Goal: Ask a question: Ask a question

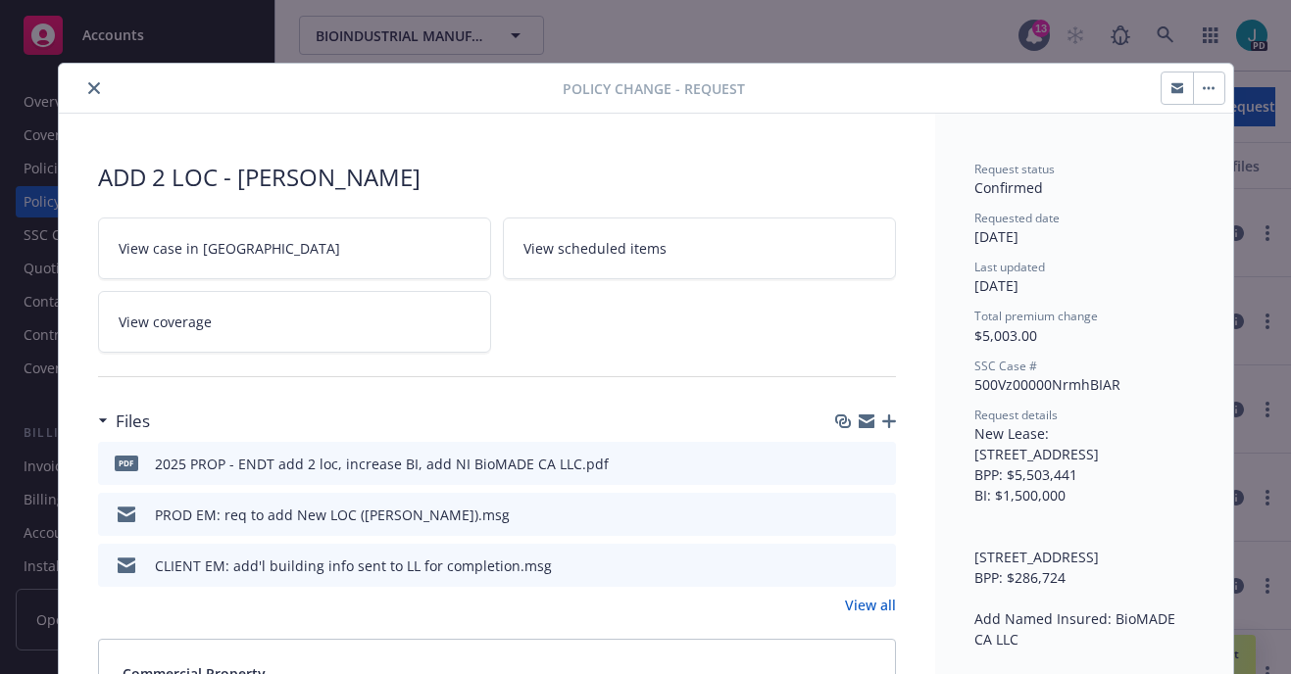
scroll to position [59, 0]
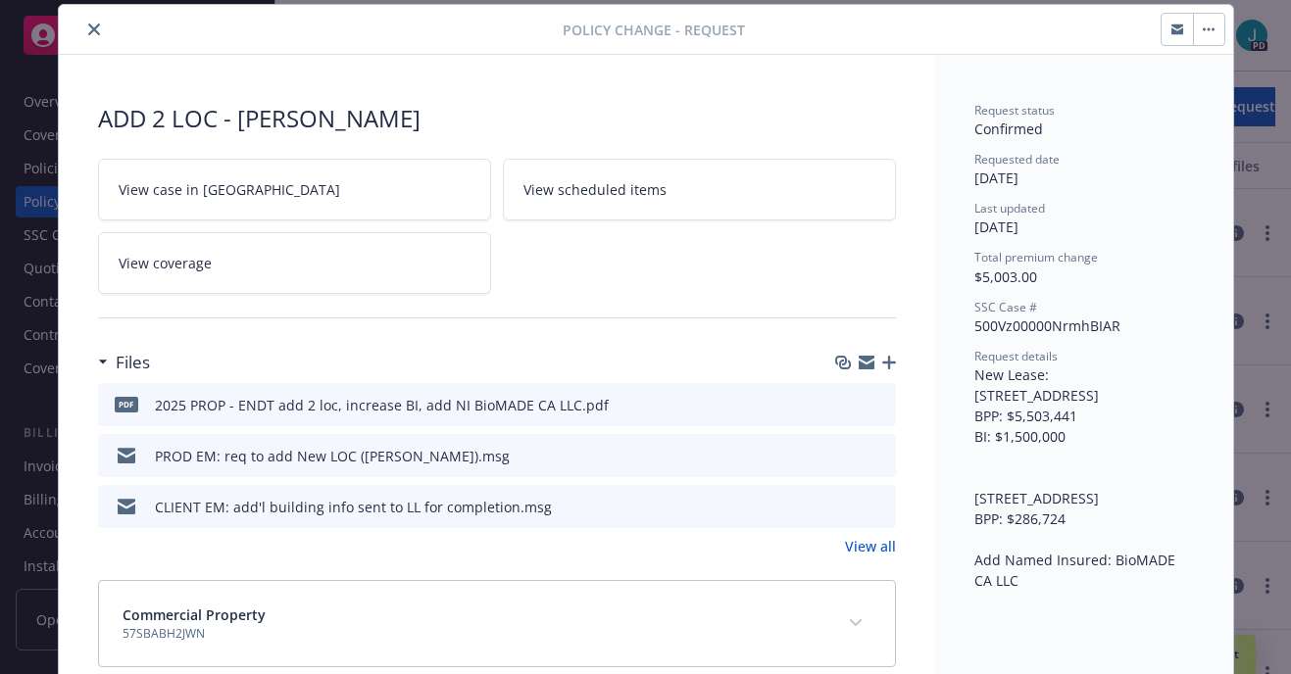
click at [82, 24] on button "close" at bounding box center [94, 30] width 24 height 24
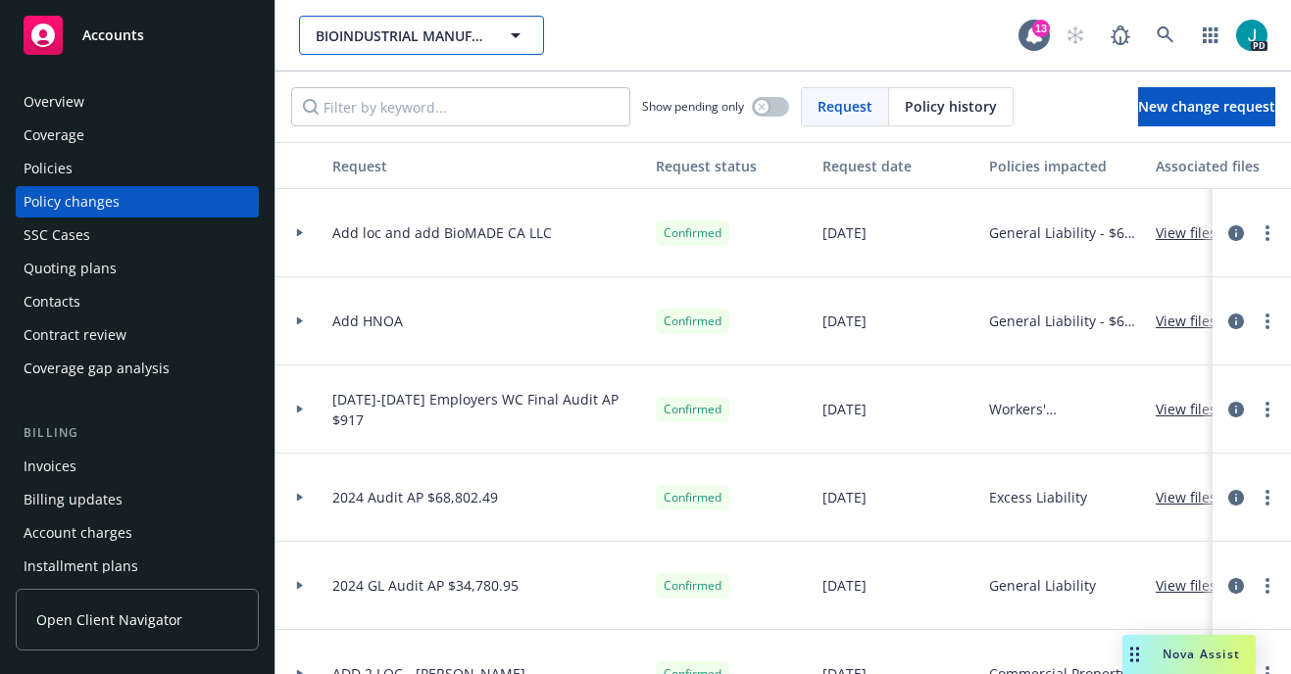
click at [368, 38] on span "BIOINDUSTRIAL MANUFACTURING AND DESIGN ECOSYSTEM" at bounding box center [401, 35] width 170 height 21
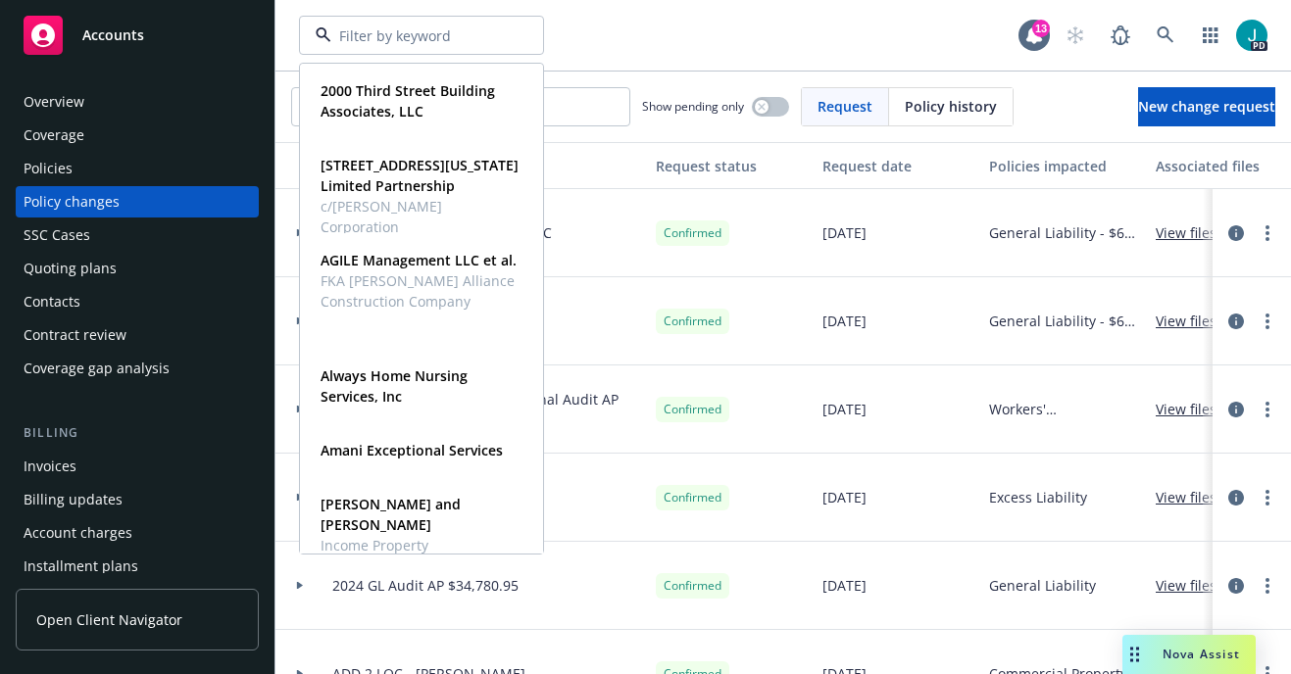
click at [80, 101] on div "Overview" at bounding box center [54, 101] width 61 height 31
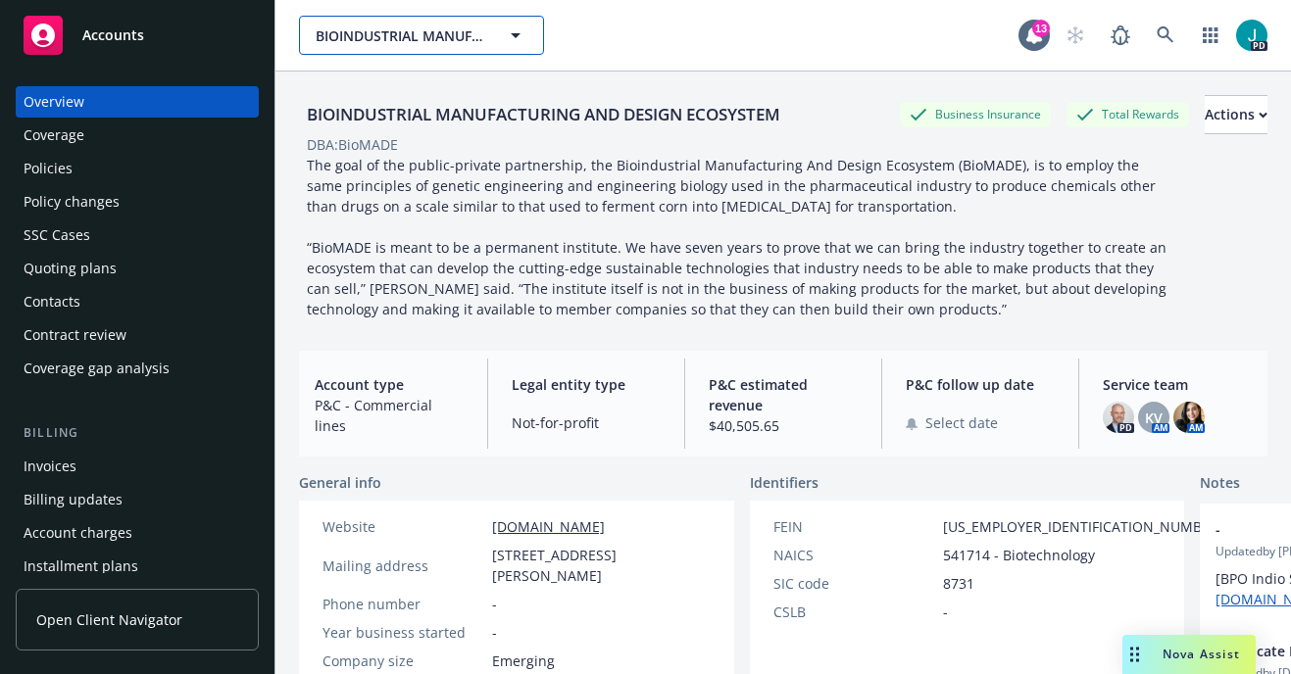
click at [428, 37] on span "BIOINDUSTRIAL MANUFACTURING AND DESIGN ECOSYSTEM" at bounding box center [401, 35] width 170 height 21
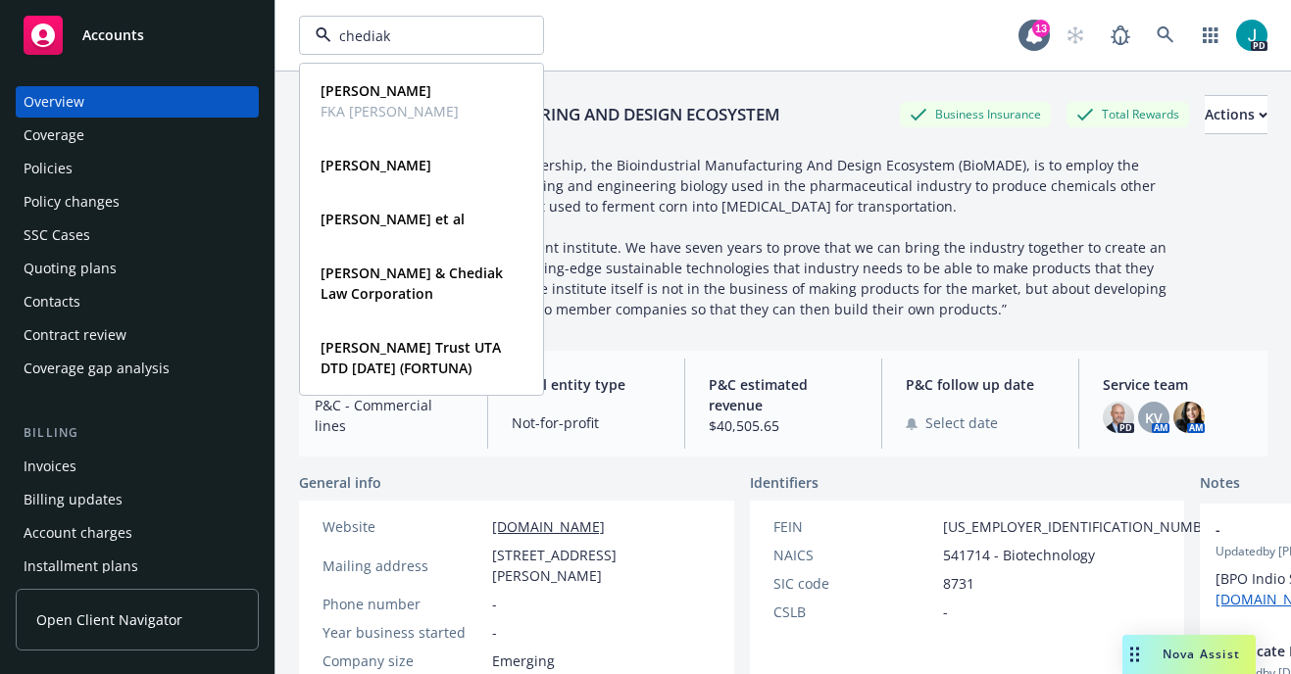
type input "chediak"
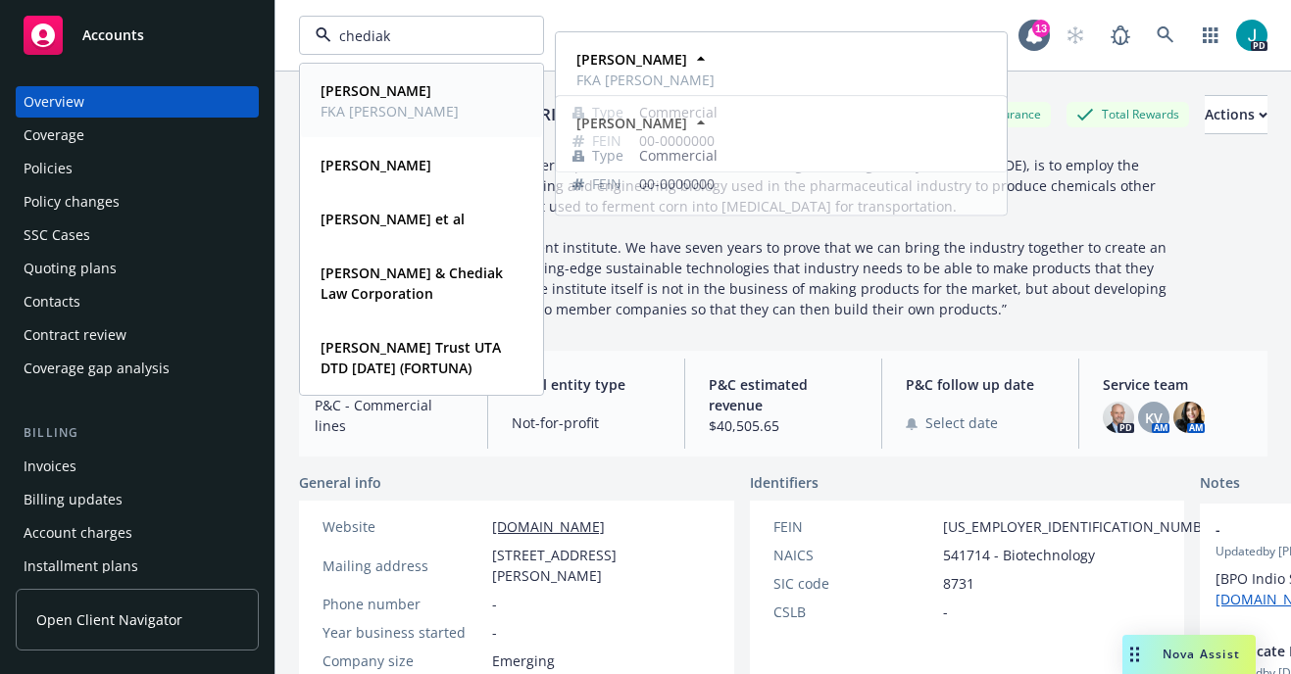
click at [364, 106] on span "FKA [PERSON_NAME]" at bounding box center [389, 111] width 138 height 21
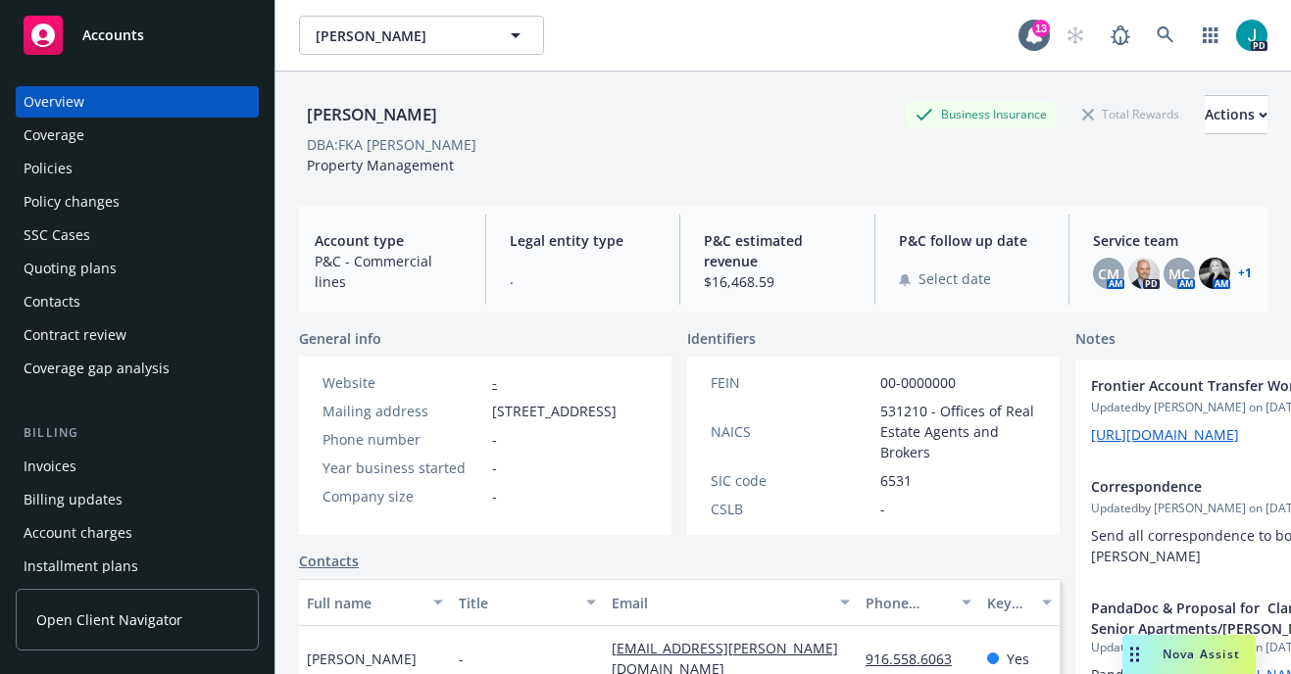
click at [83, 172] on div "Policies" at bounding box center [137, 168] width 227 height 31
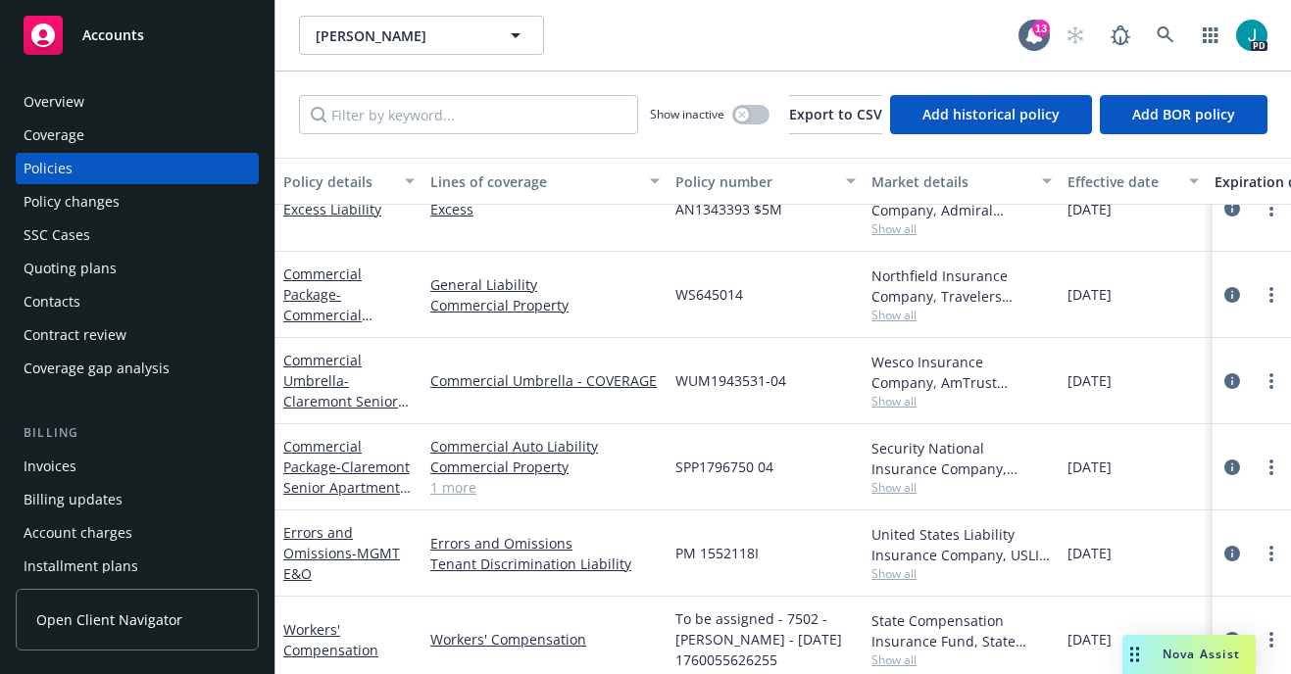
scroll to position [225, 0]
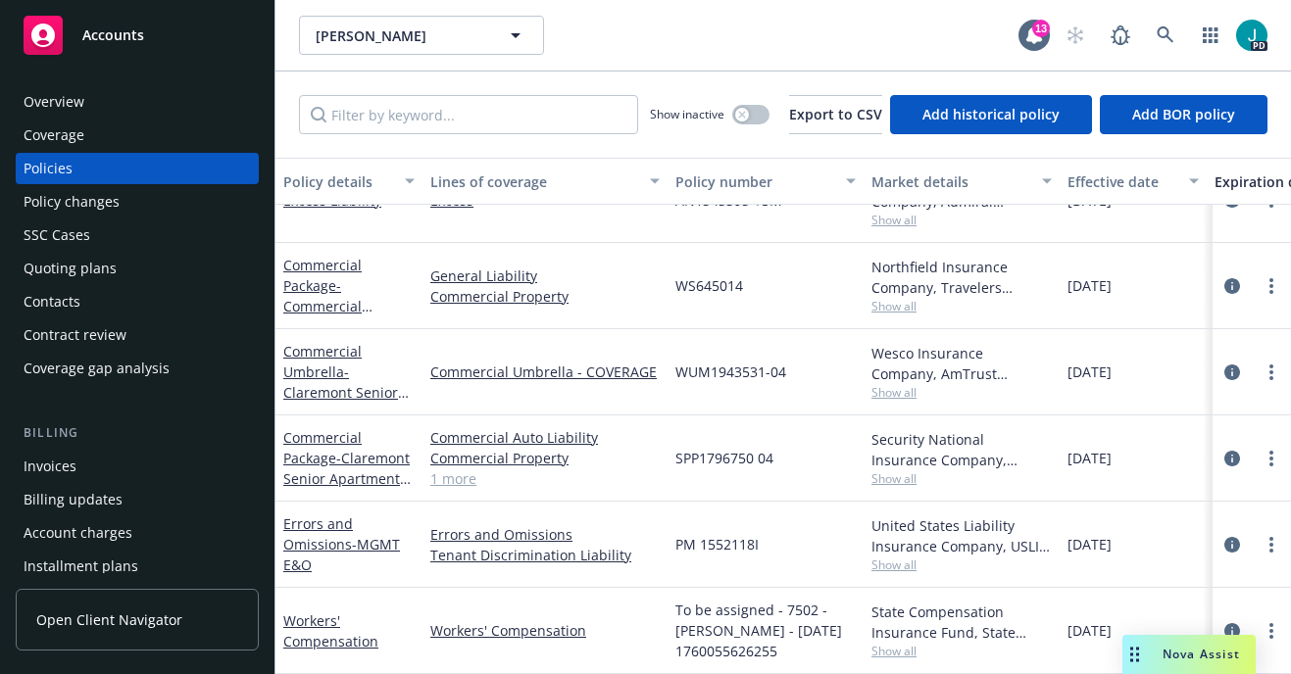
click at [1059, 517] on div "[DATE]" at bounding box center [1132, 545] width 147 height 86
click at [732, 119] on button "button" at bounding box center [750, 115] width 37 height 20
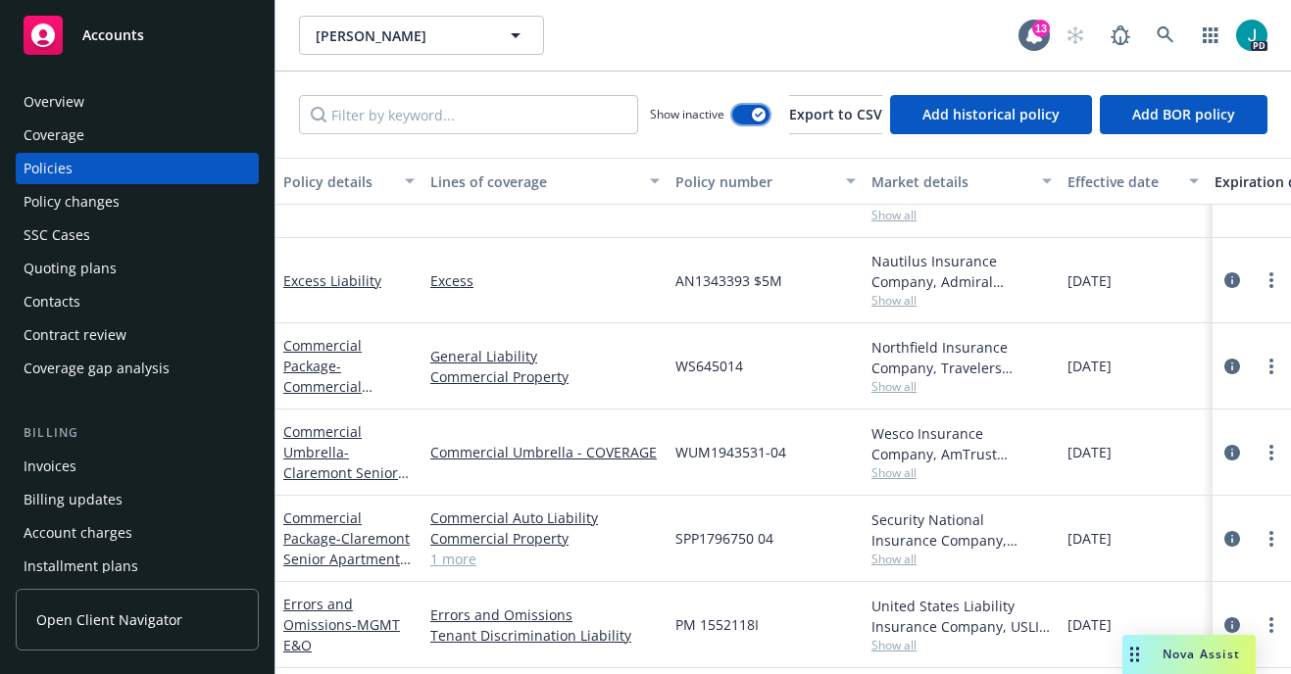
scroll to position [2656, 0]
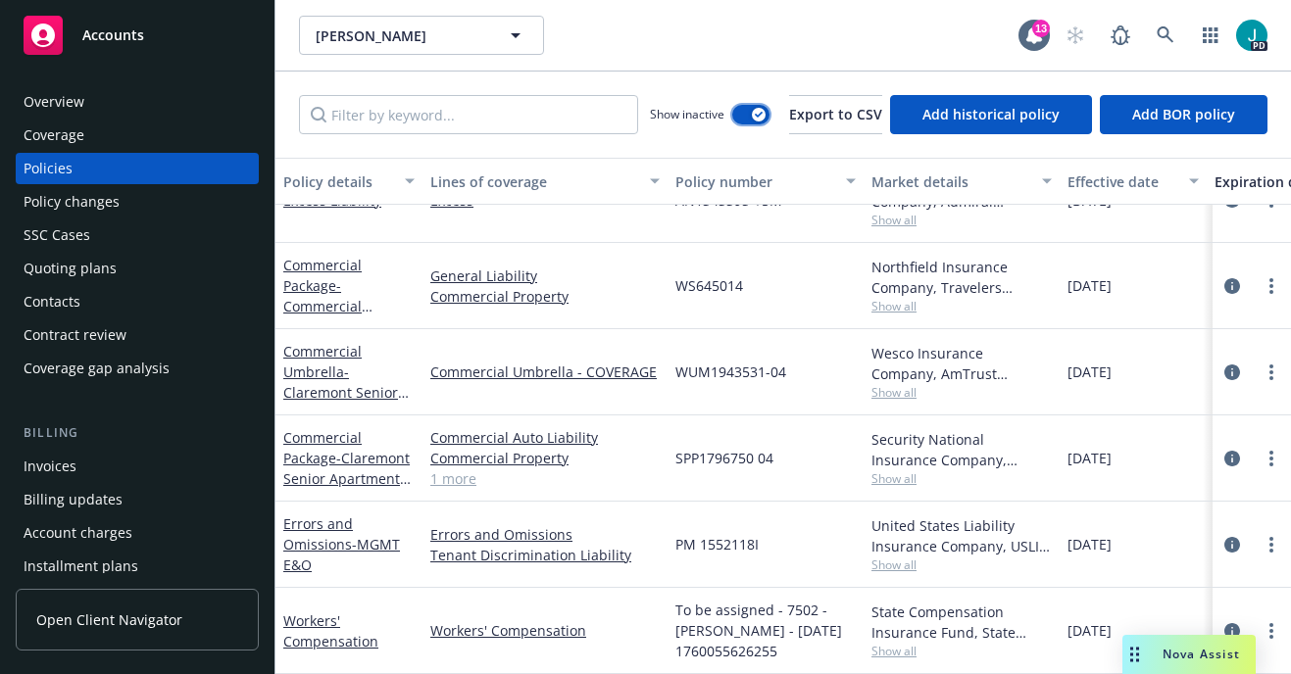
click at [732, 117] on button "button" at bounding box center [750, 115] width 37 height 20
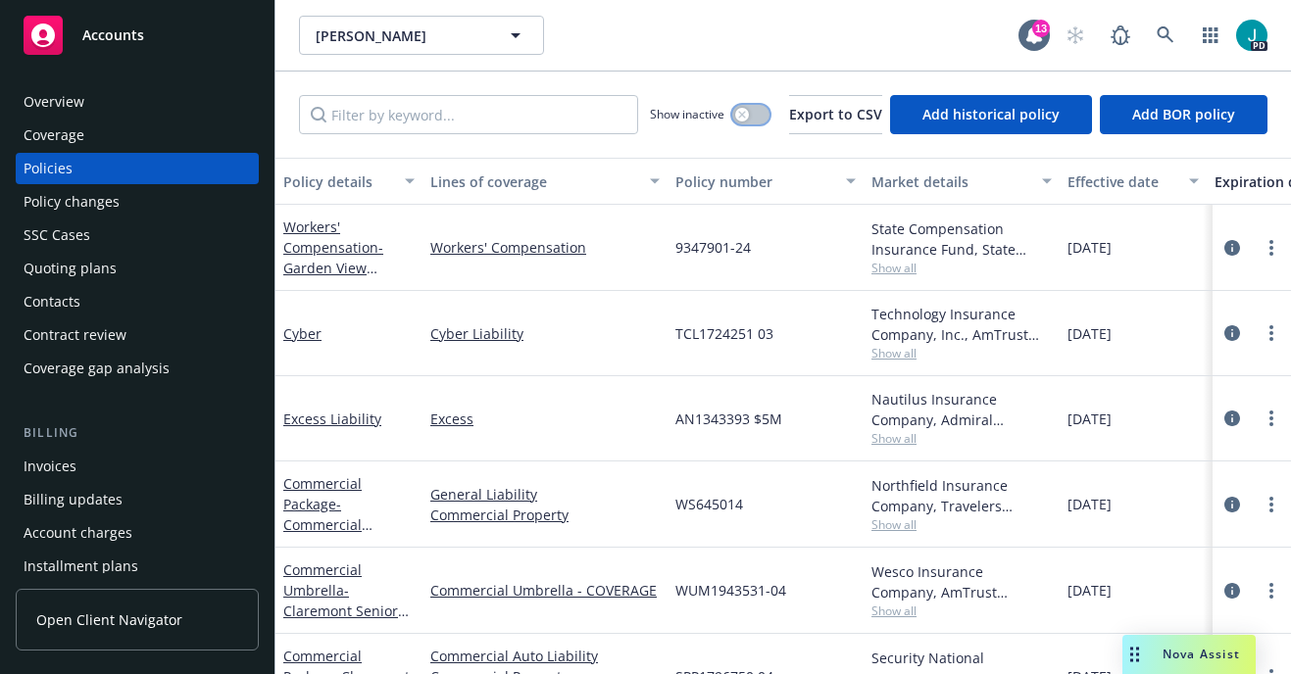
scroll to position [225, 0]
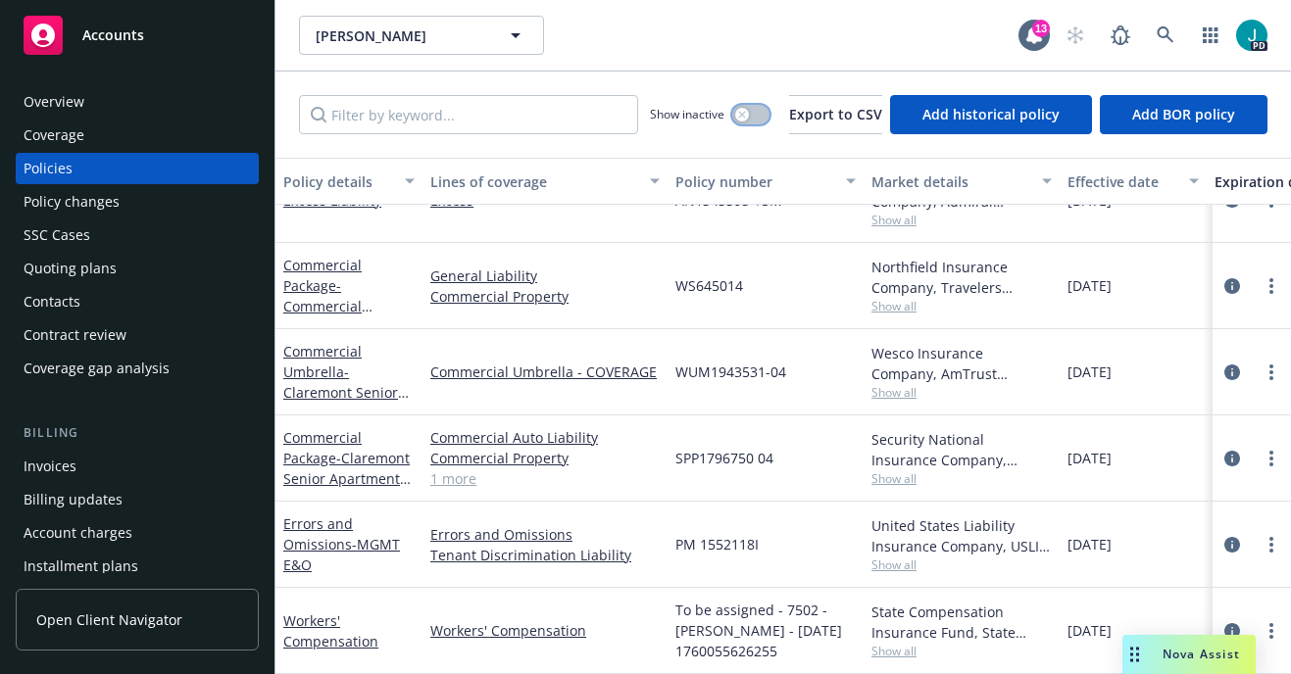
click at [735, 119] on div "button" at bounding box center [742, 115] width 14 height 14
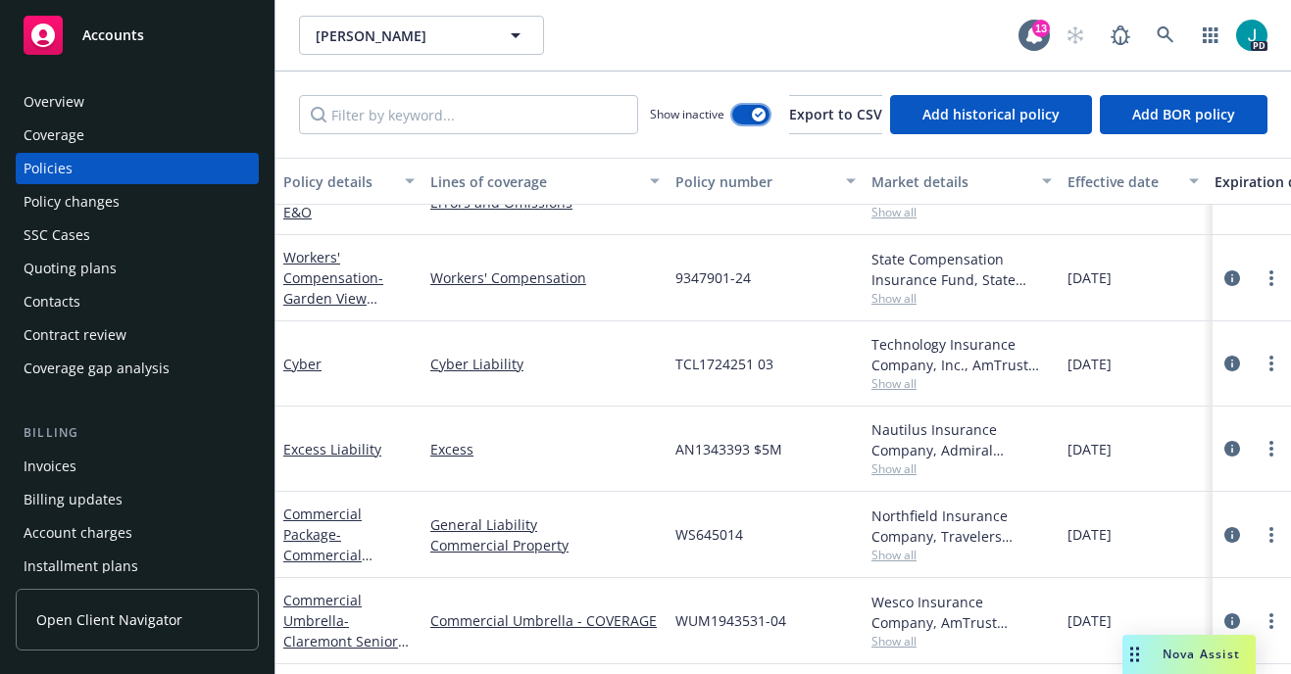
scroll to position [1235, 0]
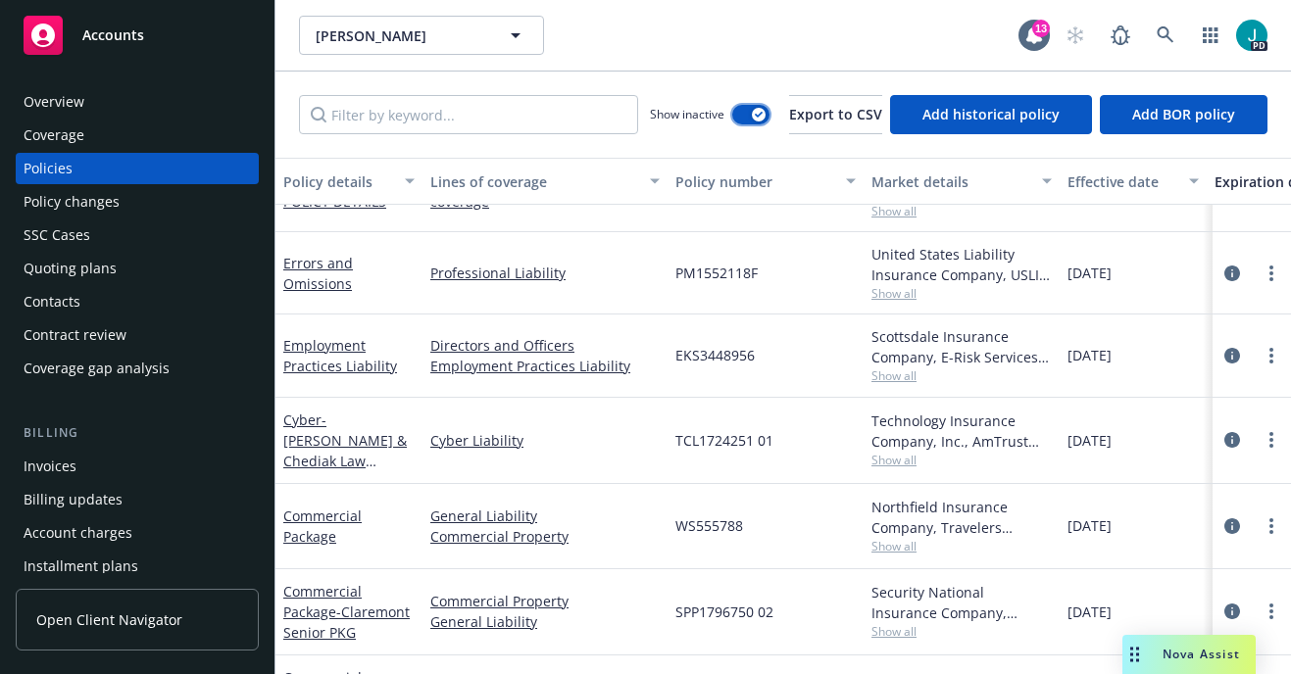
click at [732, 115] on button "button" at bounding box center [750, 115] width 37 height 20
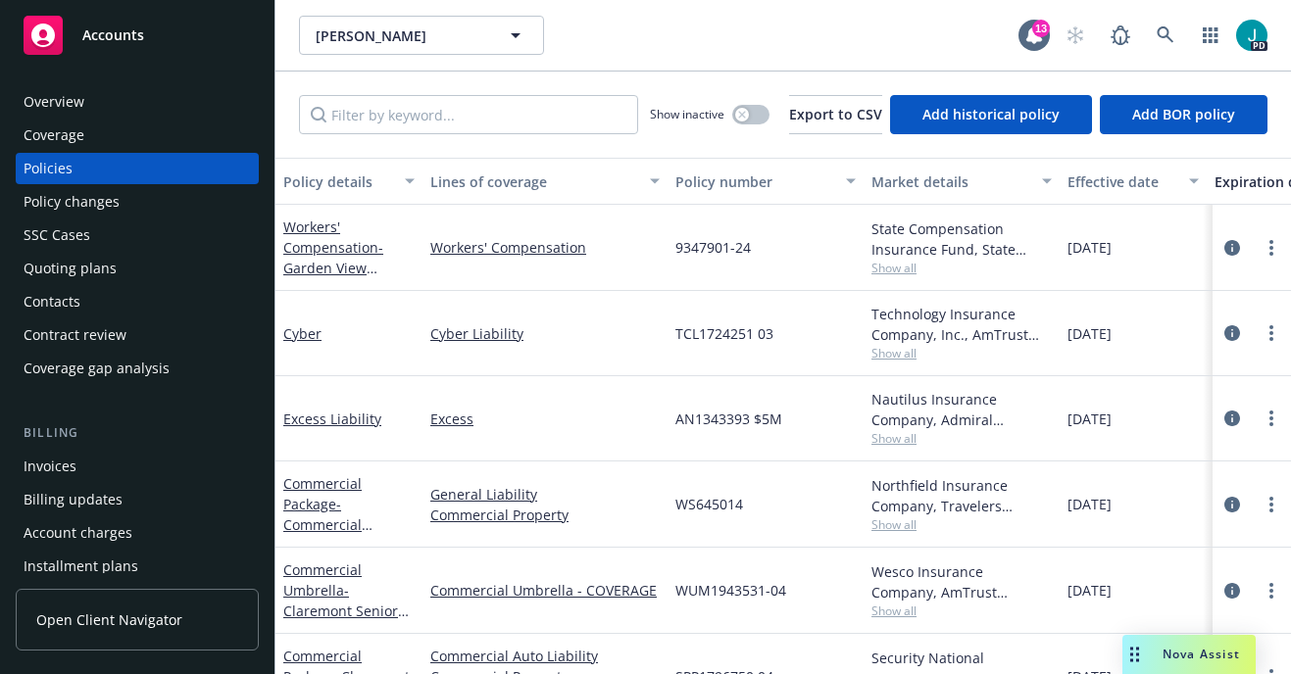
click at [1167, 643] on div "Nova Assist" at bounding box center [1188, 654] width 133 height 39
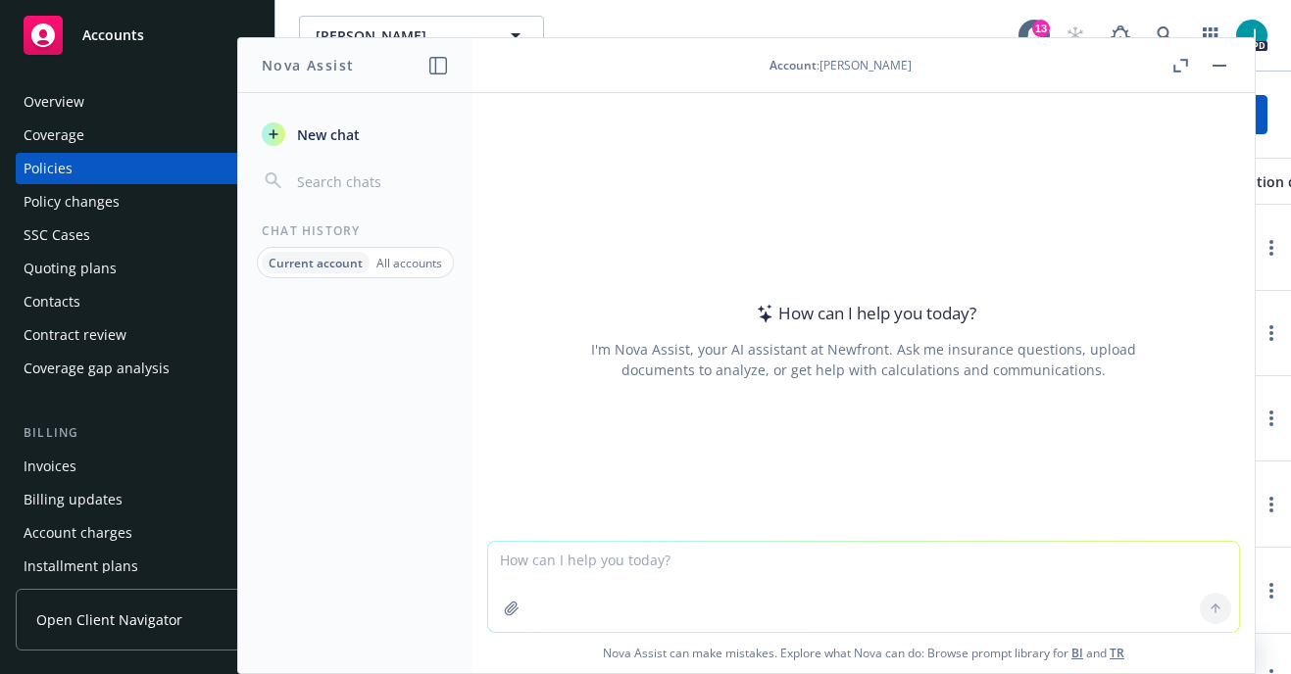
click at [606, 567] on textarea at bounding box center [863, 587] width 751 height 90
type textarea "Is a private company D&O policy rated on assets or revenue?"
